Goal: Navigation & Orientation: Find specific page/section

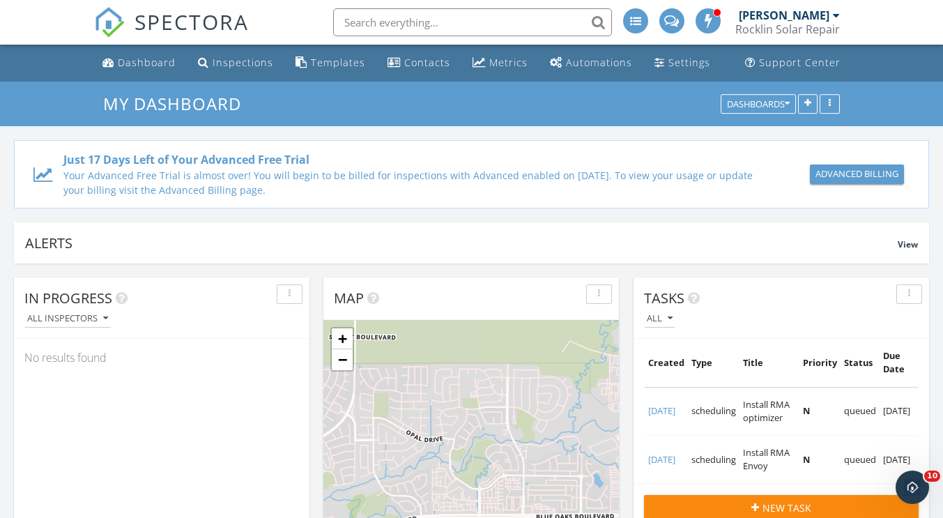
scroll to position [1848, 965]
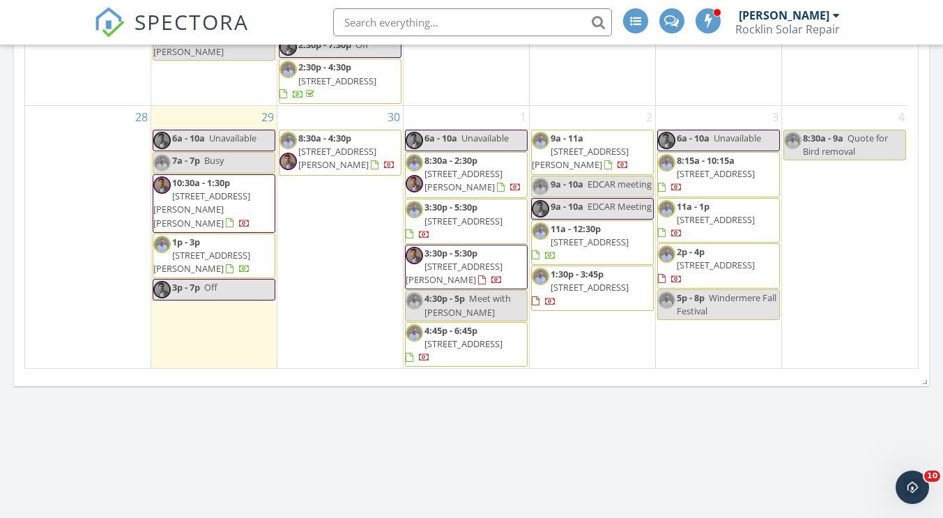
scroll to position [1532, 0]
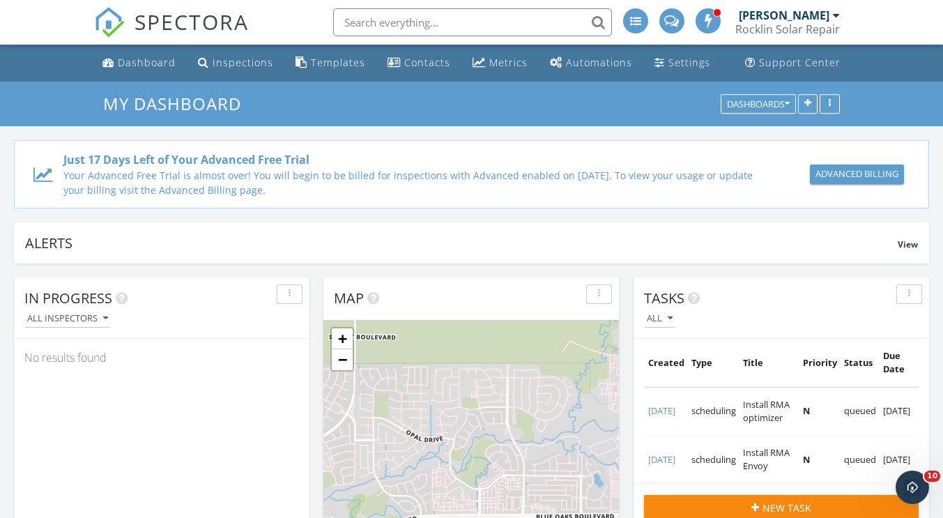
scroll to position [1848, 965]
click at [422, 66] on div "Contacts" at bounding box center [427, 62] width 46 height 13
